Goal: Task Accomplishment & Management: Manage account settings

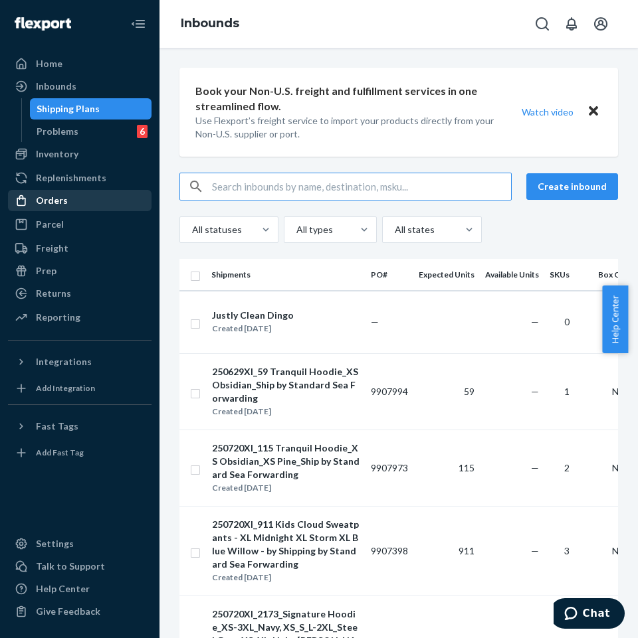
click at [70, 205] on div "Orders" at bounding box center [79, 200] width 141 height 19
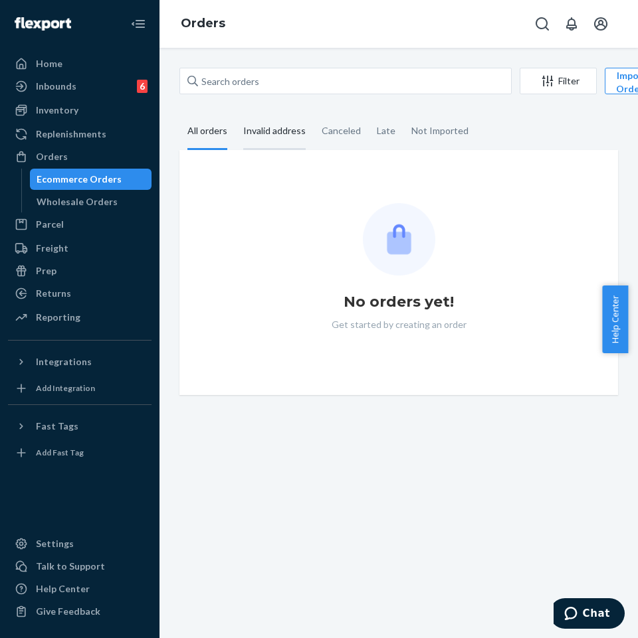
click at [268, 128] on div "Invalid address" at bounding box center [274, 132] width 62 height 37
click at [235, 114] on input "Invalid address" at bounding box center [235, 114] width 0 height 0
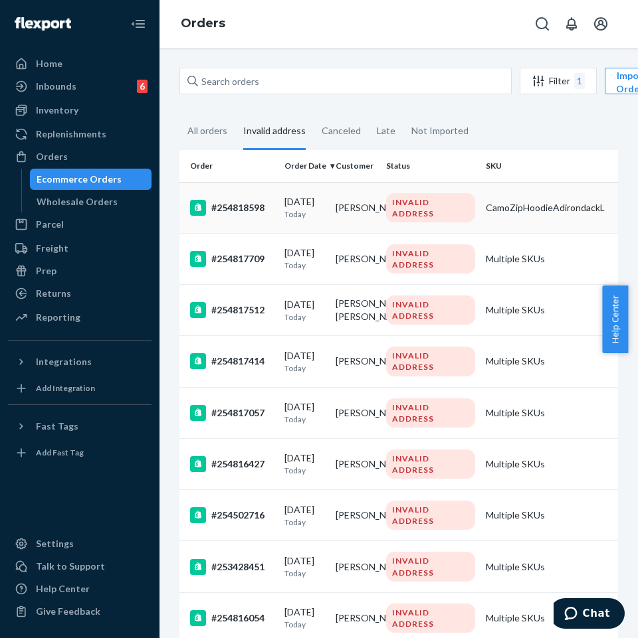
click at [260, 208] on div "#254818598" at bounding box center [232, 208] width 84 height 16
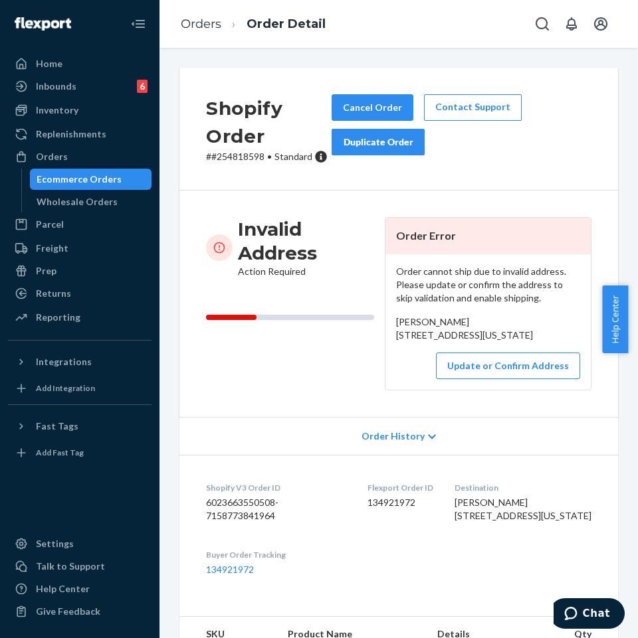
click at [239, 161] on p "# #254818598 • Standard" at bounding box center [269, 156] width 126 height 13
copy p "254818598"
click at [521, 379] on button "Update or Confirm Address" at bounding box center [508, 366] width 144 height 27
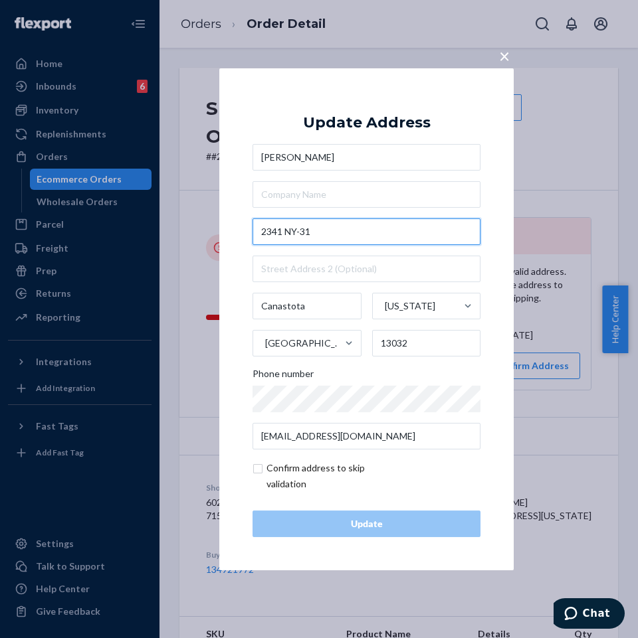
click at [343, 240] on input "2341 NY-31" at bounding box center [366, 231] width 228 height 27
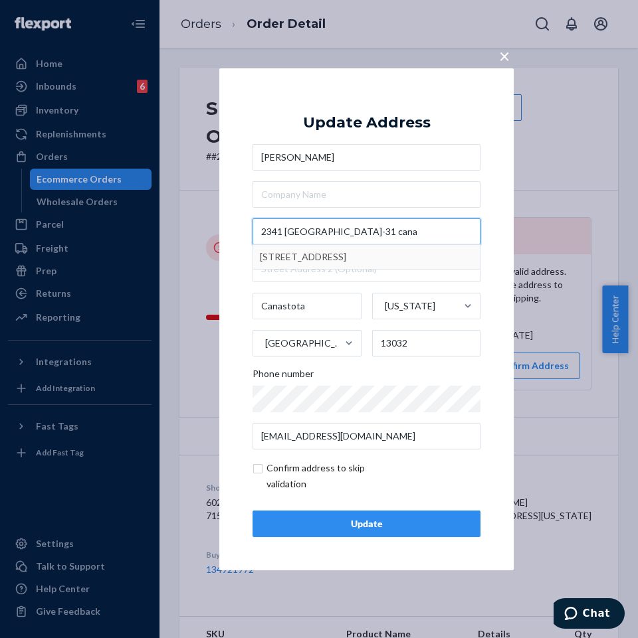
type input "2341 [GEOGRAPHIC_DATA]-31 cana"
type input "[PERSON_NAME]"
type input "2341 NY-31"
click at [406, 525] on div "Update" at bounding box center [366, 523] width 205 height 13
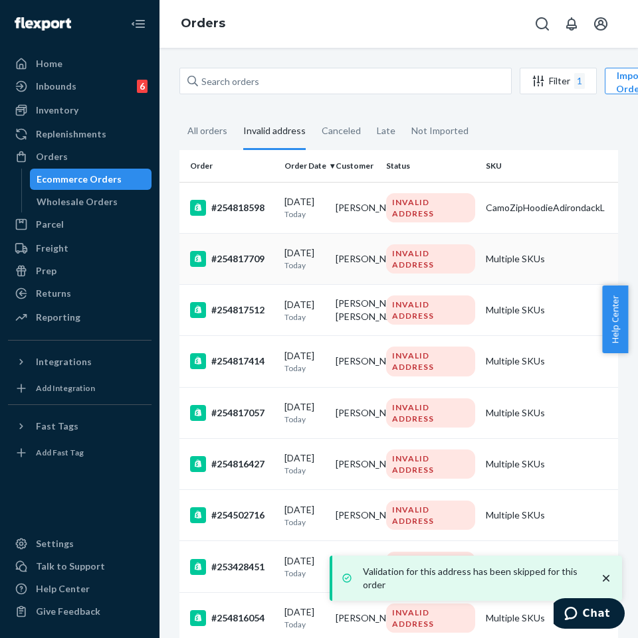
click at [237, 256] on div "#254817709" at bounding box center [232, 259] width 84 height 16
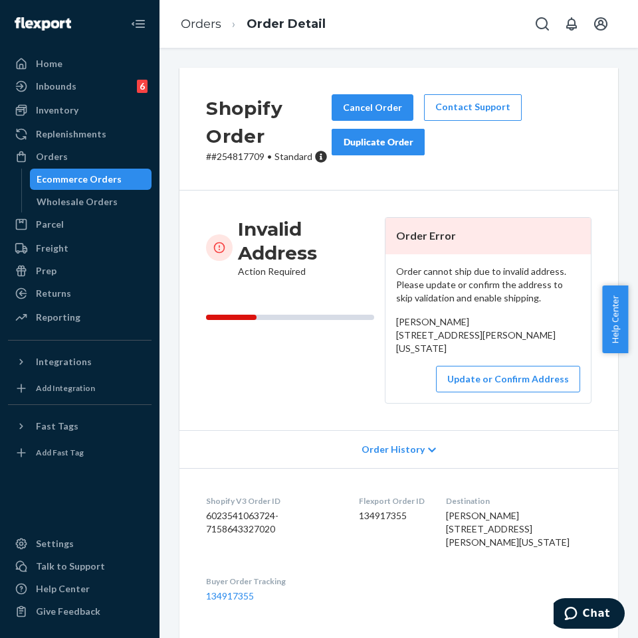
click at [251, 164] on div "Shopify Order # #254817709 • Standard Cancel Order Contact Support Duplicate Or…" at bounding box center [398, 129] width 438 height 123
click at [249, 158] on p "# #254817709 • Standard" at bounding box center [269, 156] width 126 height 13
copy p "254817709"
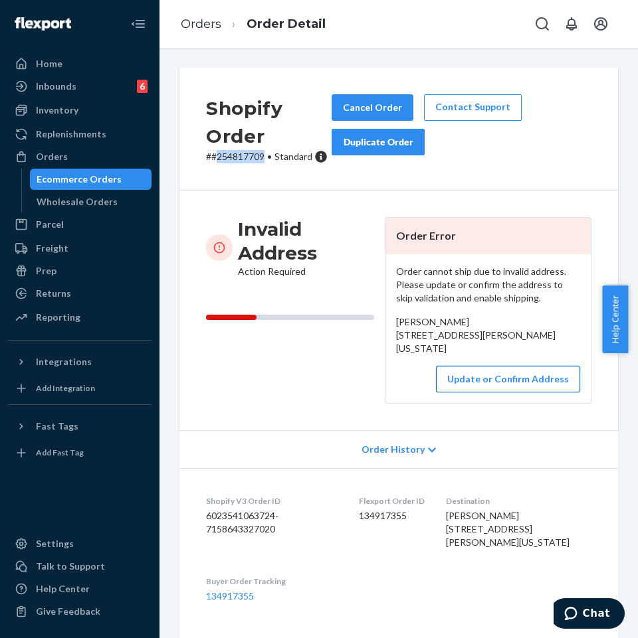
click at [483, 390] on button "Update or Confirm Address" at bounding box center [508, 379] width 144 height 27
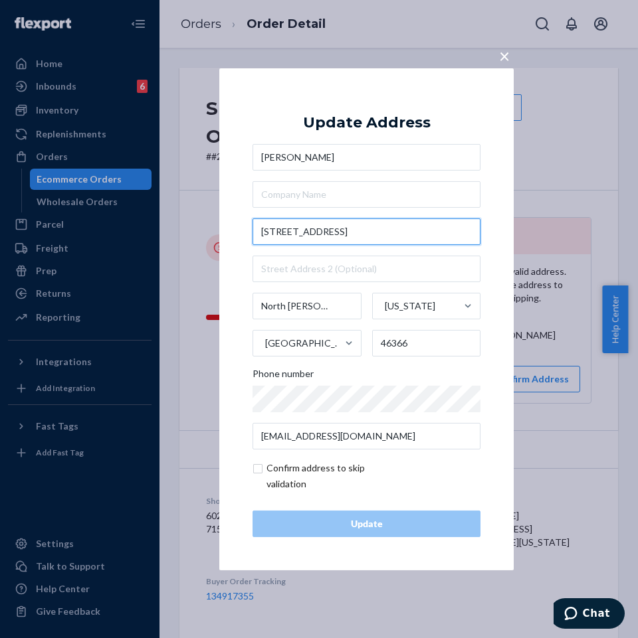
click at [408, 238] on input "[STREET_ADDRESS]" at bounding box center [366, 231] width 228 height 27
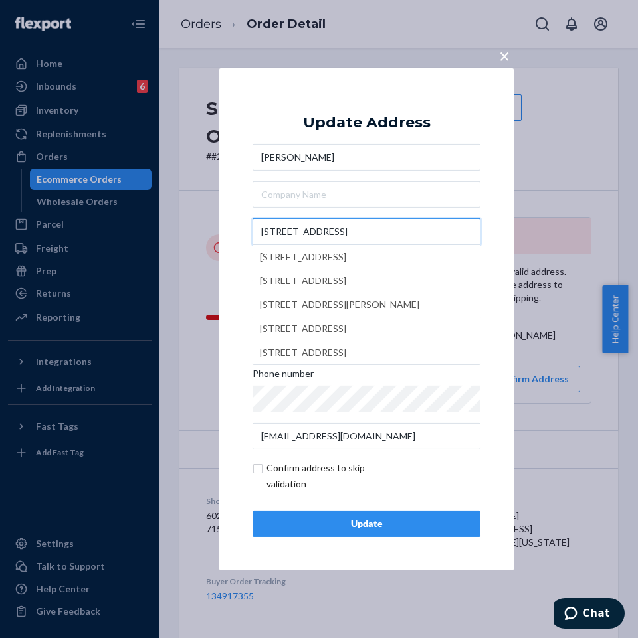
type input "[STREET_ADDRESS]"
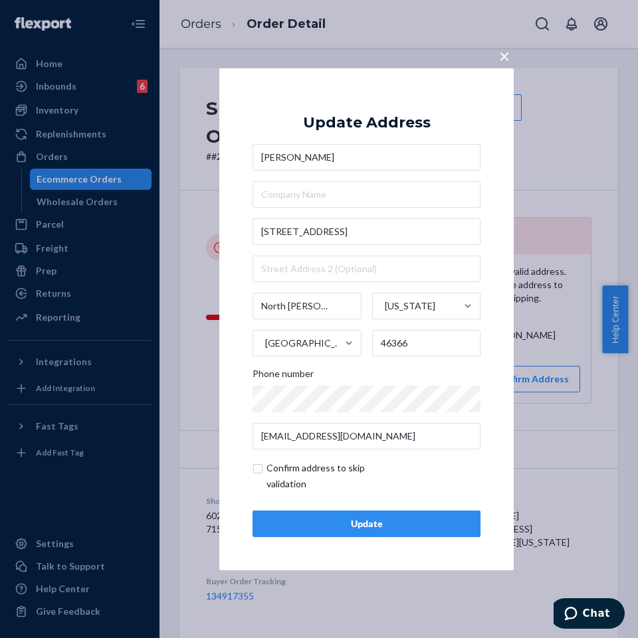
click at [560, 355] on div "× Update Address [PERSON_NAME] [STREET_ADDRESS][PERSON_NAME][US_STATE] Phone nu…" at bounding box center [319, 319] width 638 height 638
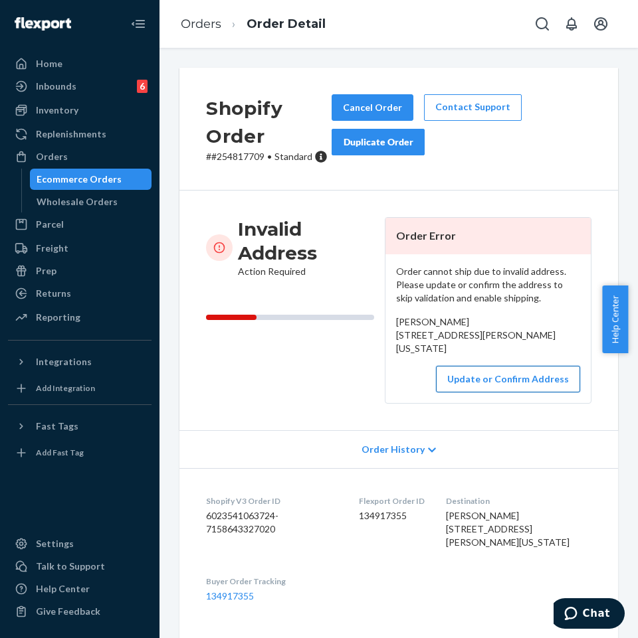
click at [478, 392] on button "Update or Confirm Address" at bounding box center [508, 379] width 144 height 27
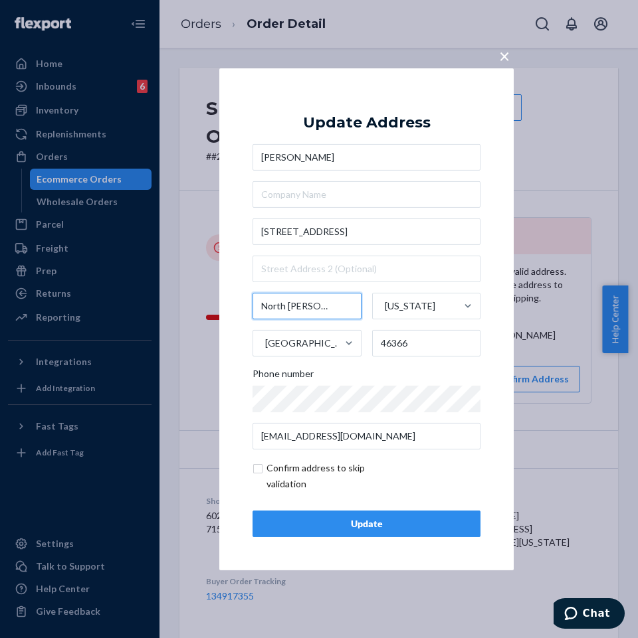
click at [332, 307] on input "North [PERSON_NAME]" at bounding box center [306, 306] width 109 height 27
click at [426, 534] on button "Update" at bounding box center [366, 524] width 228 height 27
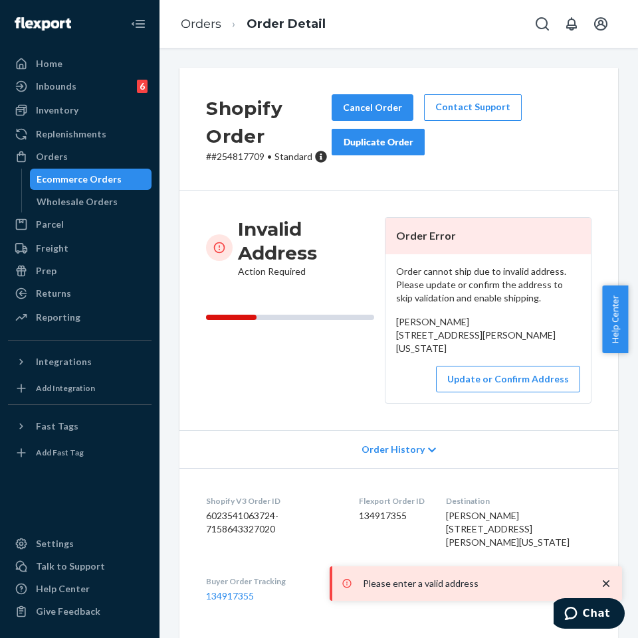
click at [246, 155] on p "# #254817709 • Standard" at bounding box center [269, 156] width 126 height 13
copy p "254817709"
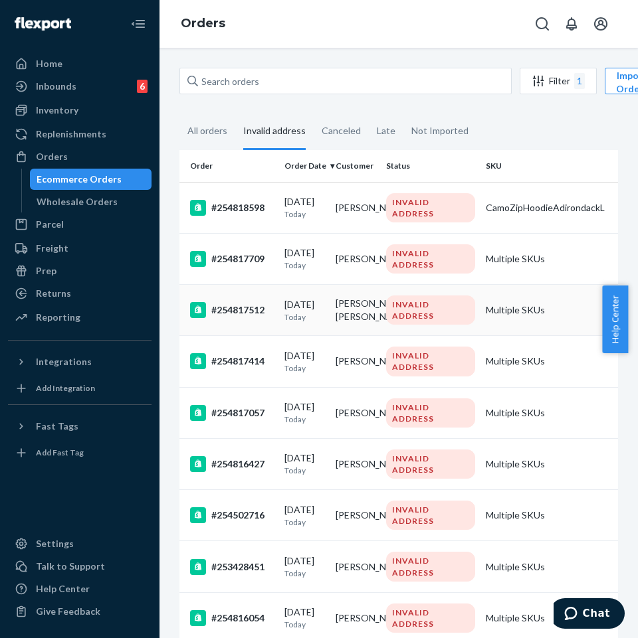
click at [240, 290] on td "#254817512" at bounding box center [229, 310] width 100 height 51
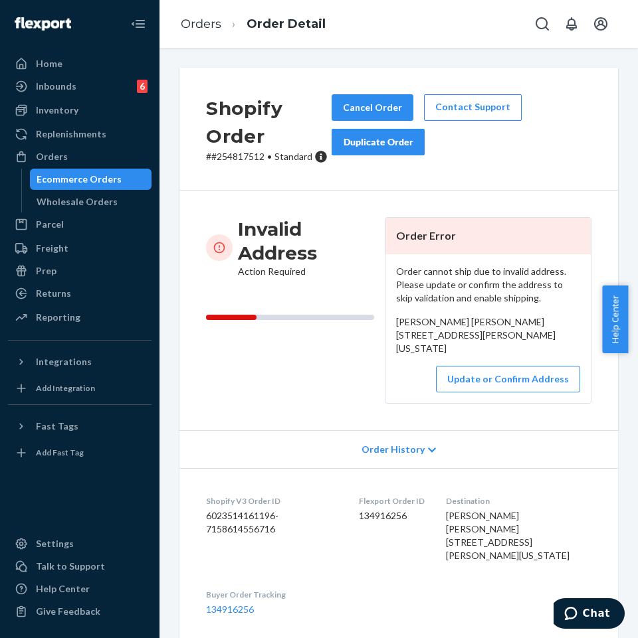
click at [237, 159] on p "# #254817512 • Standard" at bounding box center [269, 156] width 126 height 13
copy p "254817512"
click at [492, 392] on button "Update or Confirm Address" at bounding box center [508, 379] width 144 height 27
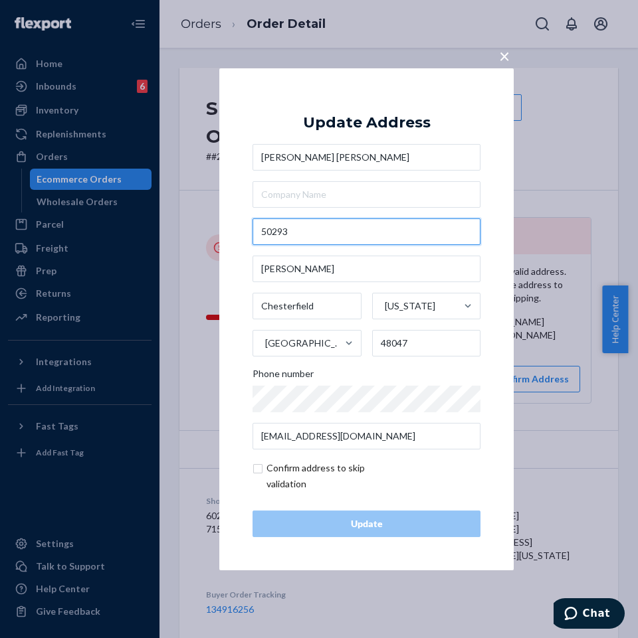
click at [317, 222] on input "50293" at bounding box center [366, 231] width 228 height 27
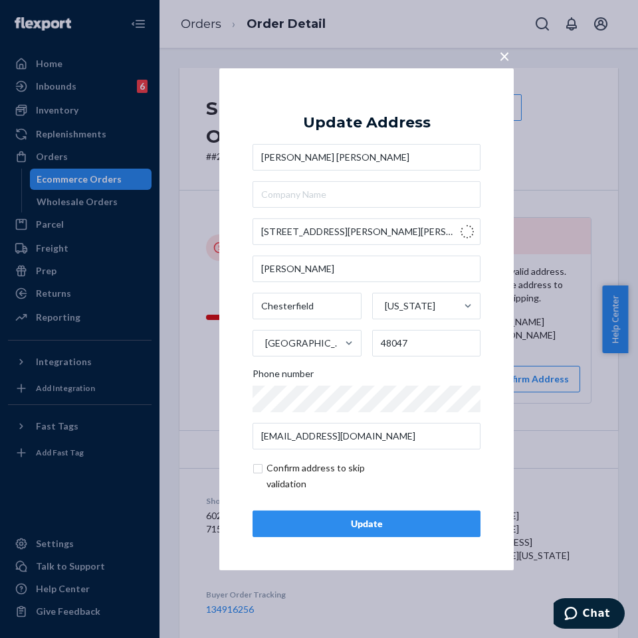
type input "50293 [PERSON_NAME]"
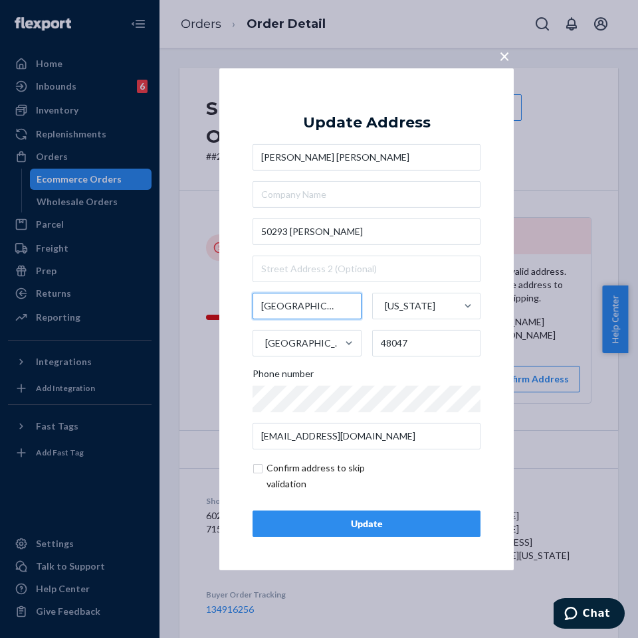
drag, startPoint x: 343, startPoint y: 311, endPoint x: 252, endPoint y: 303, distance: 91.4
click at [252, 303] on input "[GEOGRAPHIC_DATA]" at bounding box center [306, 306] width 109 height 27
type input "Chesterfield"
click at [428, 534] on button "Update" at bounding box center [366, 524] width 228 height 27
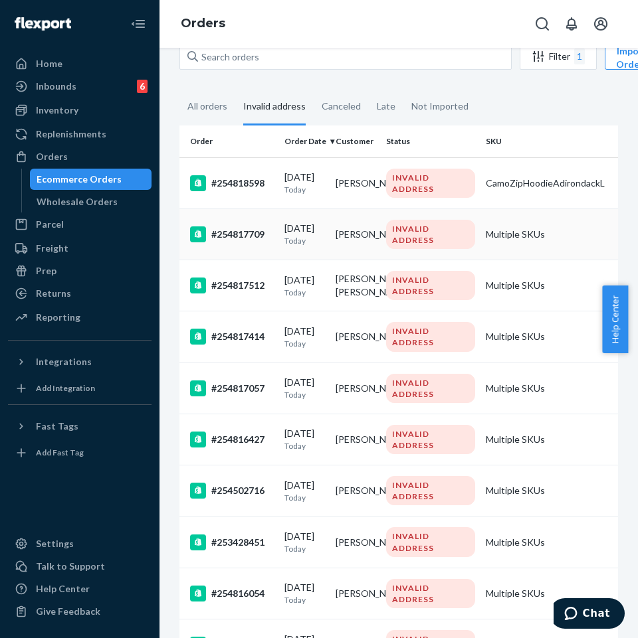
scroll to position [66, 0]
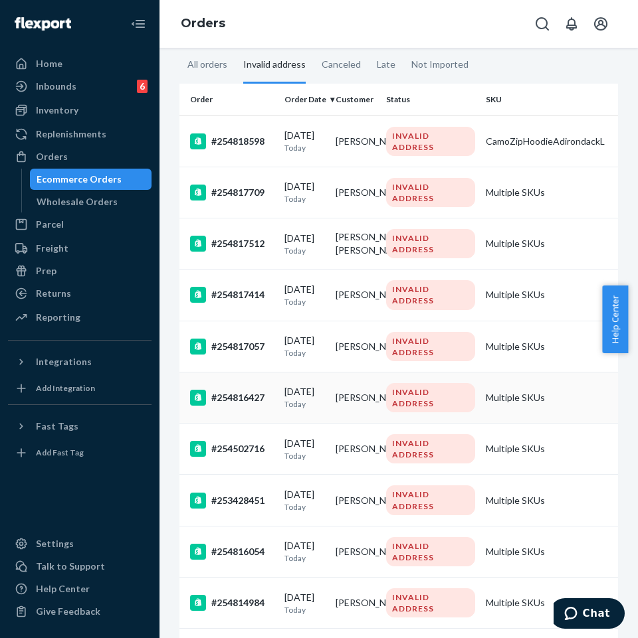
click at [241, 391] on div "#254816427" at bounding box center [232, 398] width 84 height 16
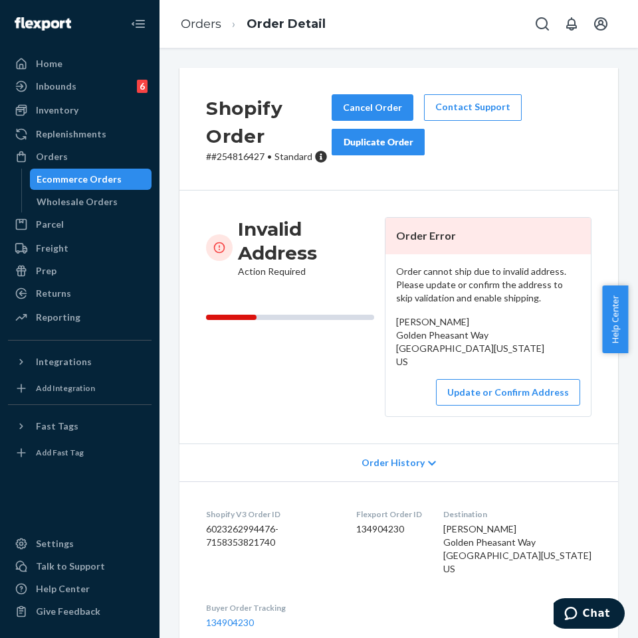
click at [254, 151] on p "# #254816427 • Standard" at bounding box center [269, 156] width 126 height 13
copy p "254816427"
click at [555, 390] on button "Update or Confirm Address" at bounding box center [508, 392] width 144 height 27
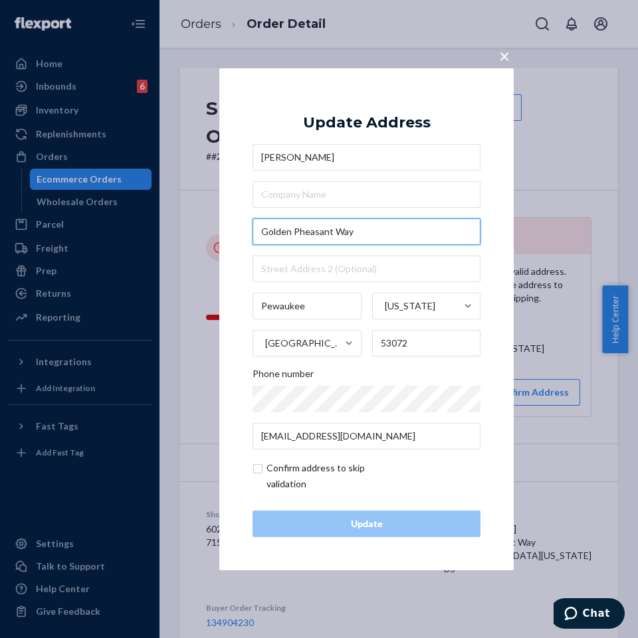
click at [363, 229] on input "Golden Pheasant Way" at bounding box center [366, 231] width 228 height 27
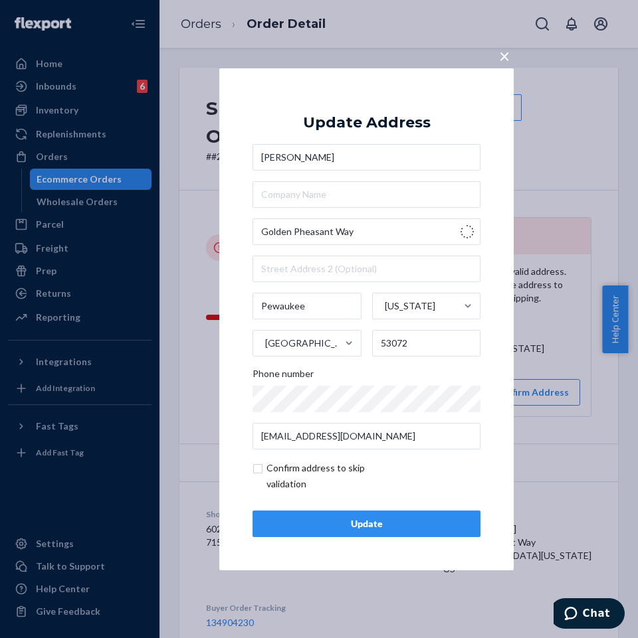
type input "Golden Pheasant Wy"
click at [345, 524] on div "Update" at bounding box center [366, 523] width 205 height 13
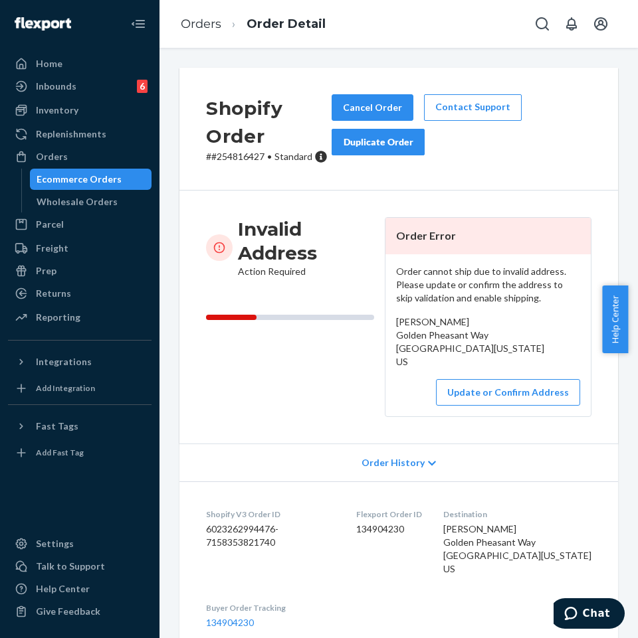
click at [201, 33] on ol "Orders Order Detail" at bounding box center [253, 24] width 166 height 39
click at [203, 25] on link "Orders" at bounding box center [201, 24] width 41 height 15
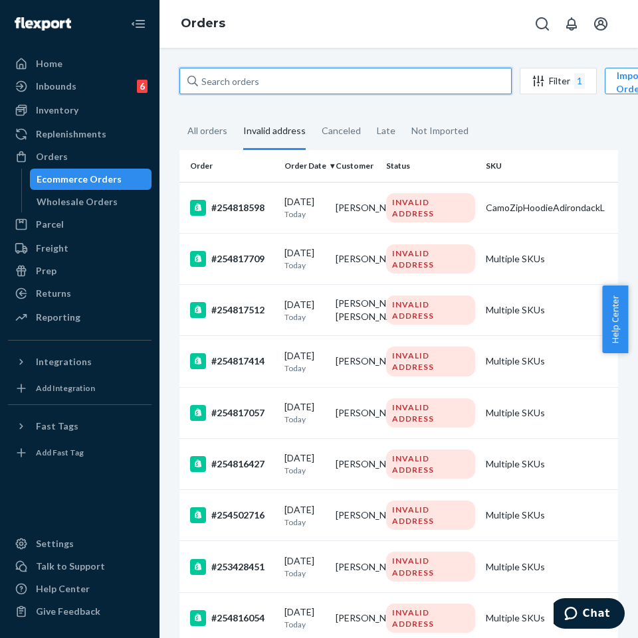
click at [270, 77] on input "text" at bounding box center [345, 81] width 332 height 27
paste input "254628641"
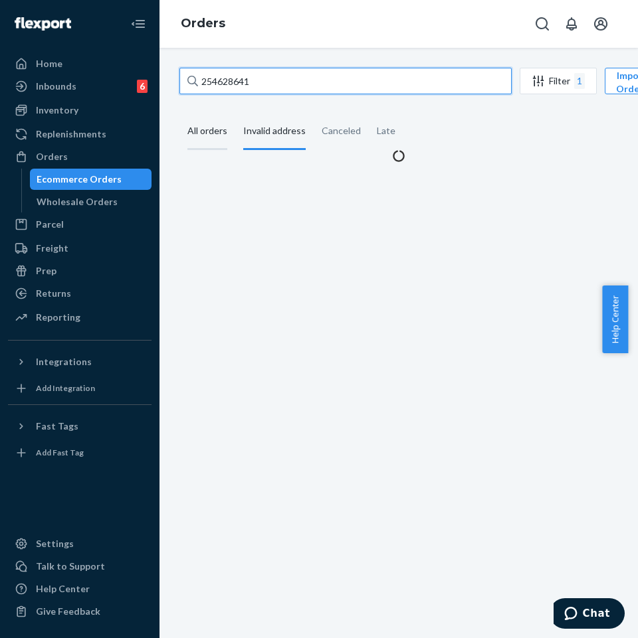
type input "254628641"
click at [194, 127] on div "All orders" at bounding box center [207, 132] width 40 height 37
click at [179, 114] on input "All orders" at bounding box center [179, 114] width 0 height 0
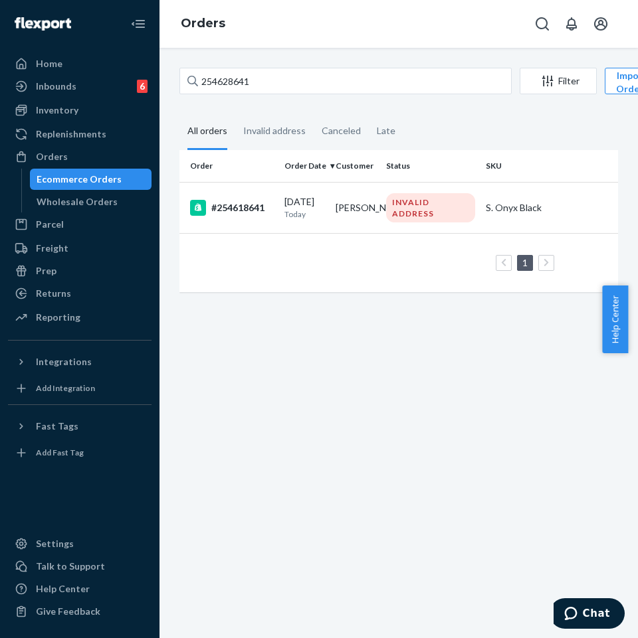
click at [218, 131] on div "All orders" at bounding box center [207, 132] width 40 height 37
click at [179, 114] on input "All orders" at bounding box center [179, 114] width 0 height 0
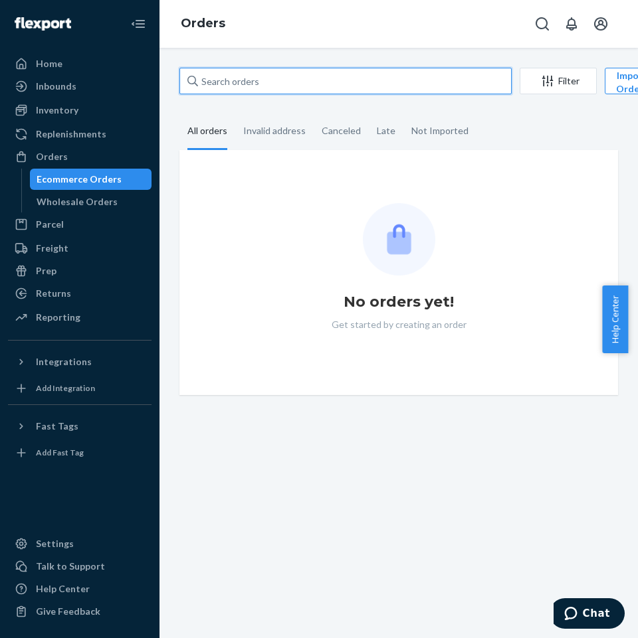
click at [226, 74] on input "text" at bounding box center [345, 81] width 332 height 27
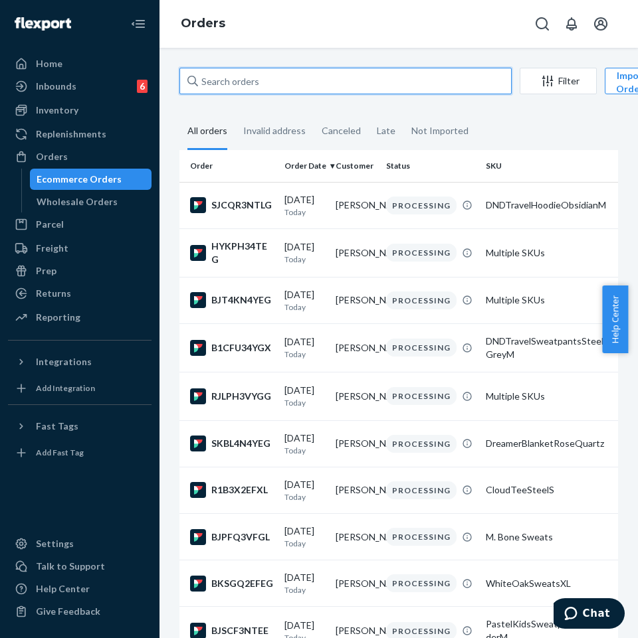
click at [226, 81] on input "text" at bounding box center [345, 81] width 332 height 27
paste input "254628641"
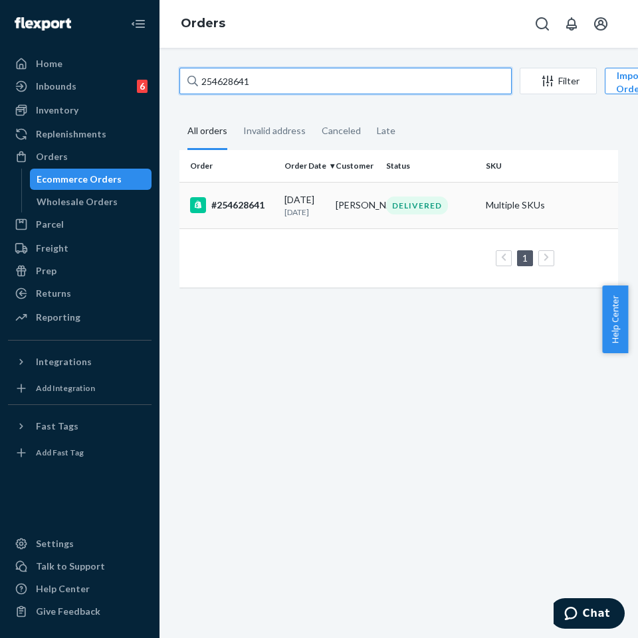
type input "254628641"
click at [270, 213] on div "#254628641" at bounding box center [232, 205] width 84 height 16
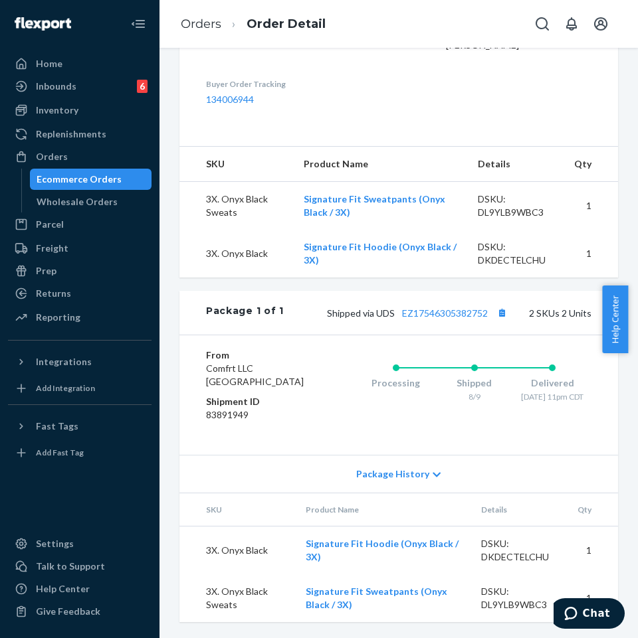
scroll to position [493, 0]
click at [433, 475] on icon at bounding box center [437, 474] width 8 height 5
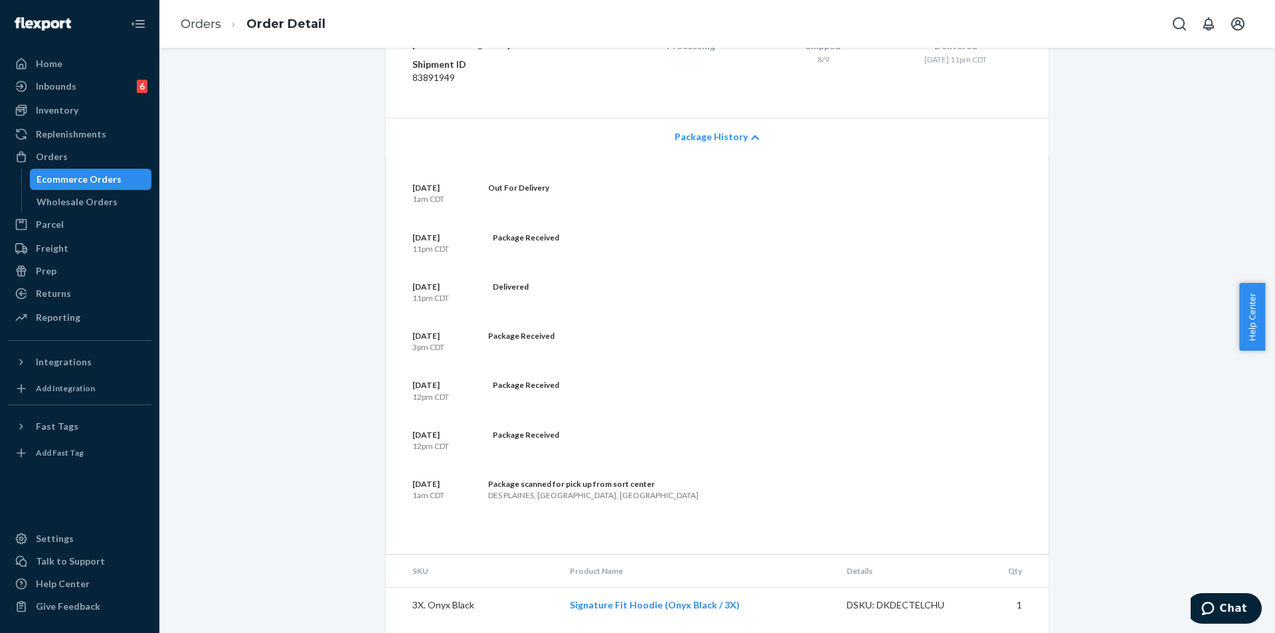
scroll to position [764, 0]
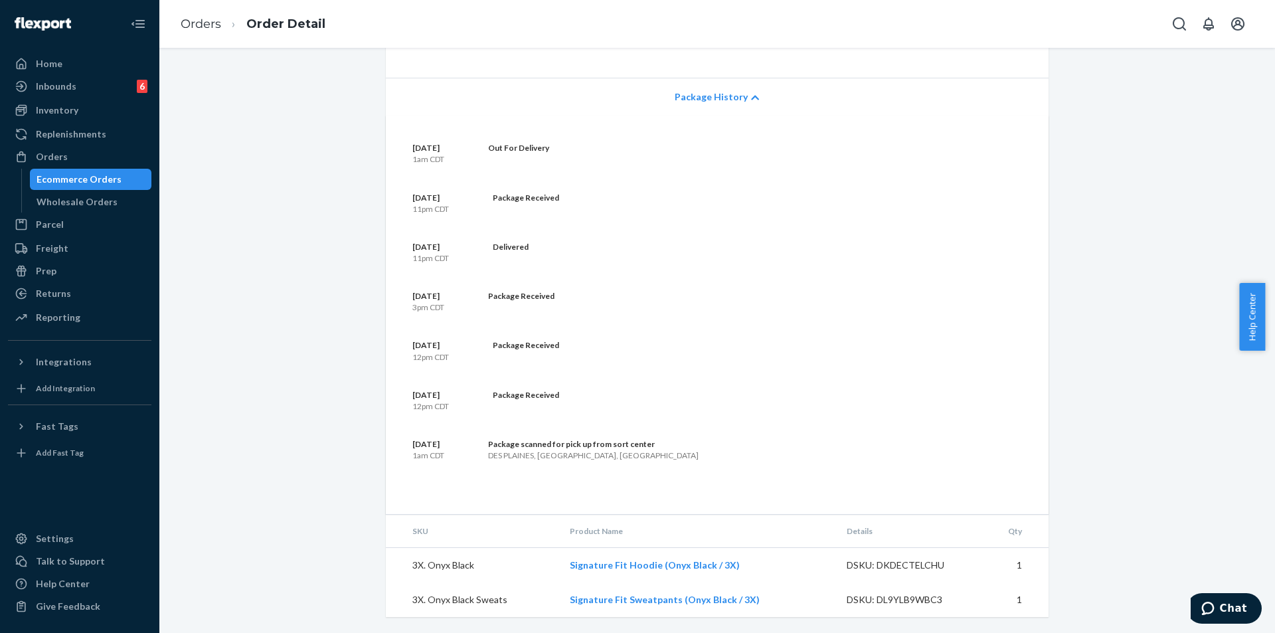
click at [627, 99] on span "Package History" at bounding box center [711, 96] width 73 height 13
